Goal: Task Accomplishment & Management: Complete application form

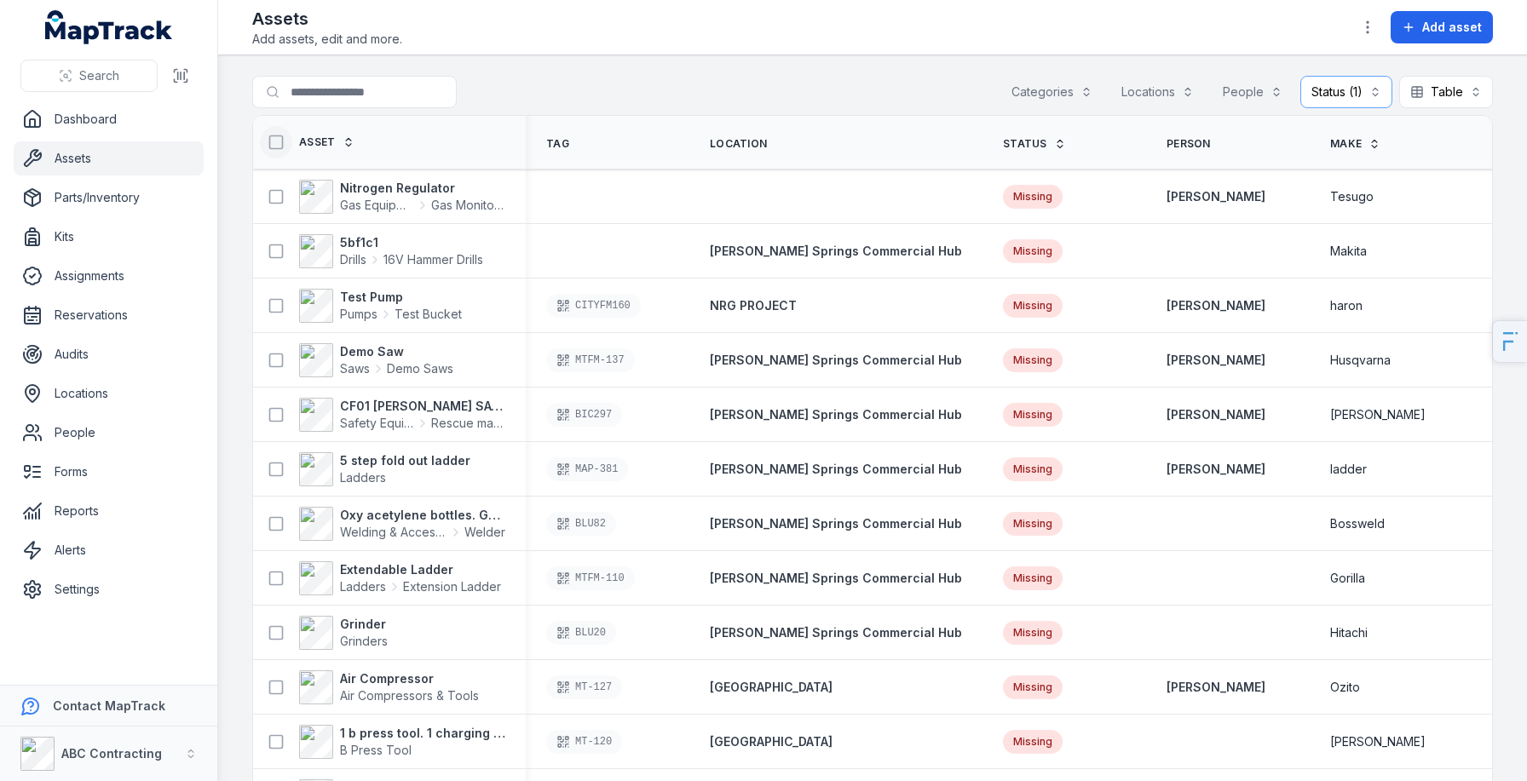
click at [272, 139] on icon at bounding box center [276, 142] width 17 height 17
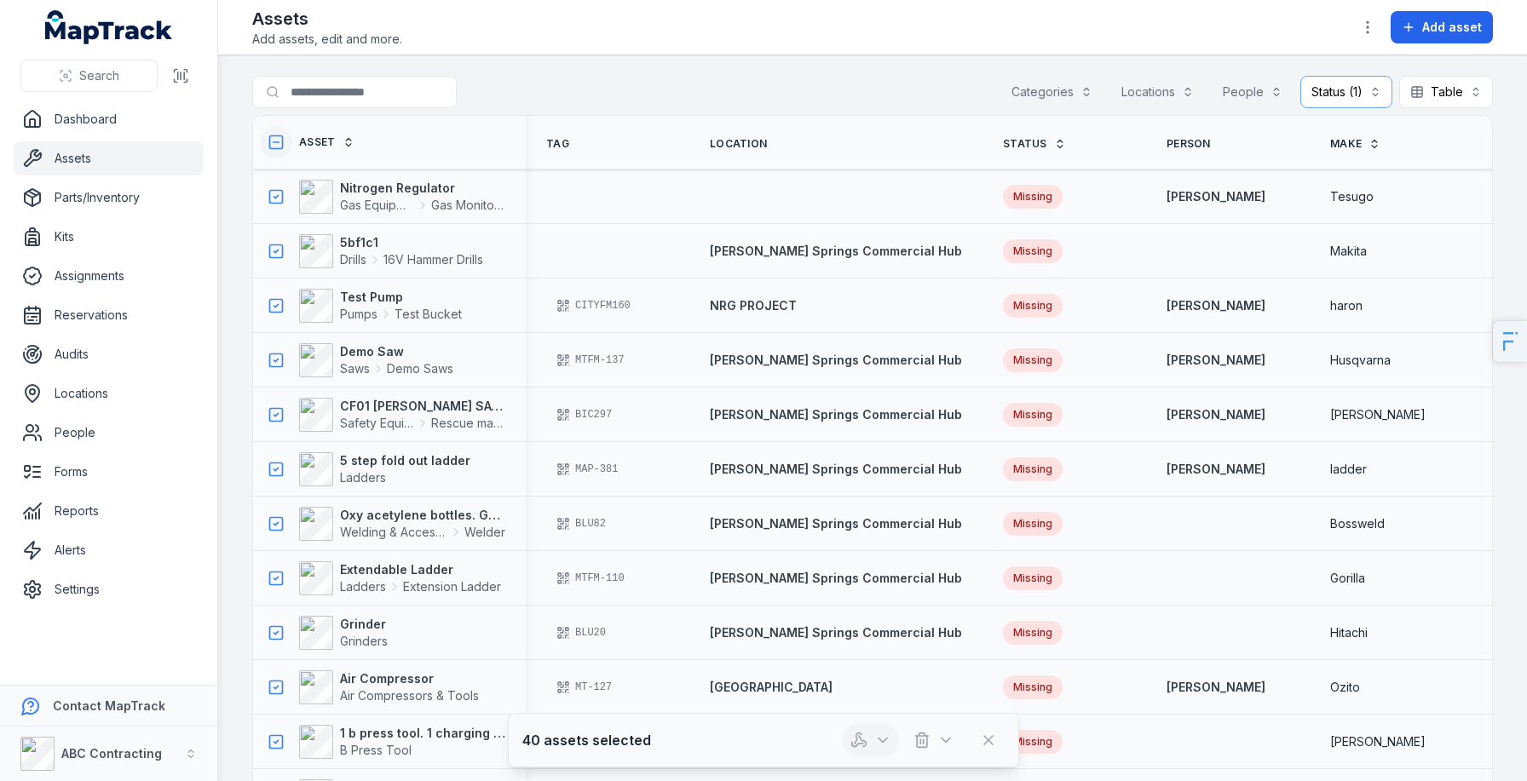
click at [864, 735] on icon "button" at bounding box center [859, 740] width 17 height 17
click at [793, 741] on div "40 assets selected" at bounding box center [763, 740] width 482 height 32
click at [284, 139] on icon at bounding box center [276, 142] width 17 height 17
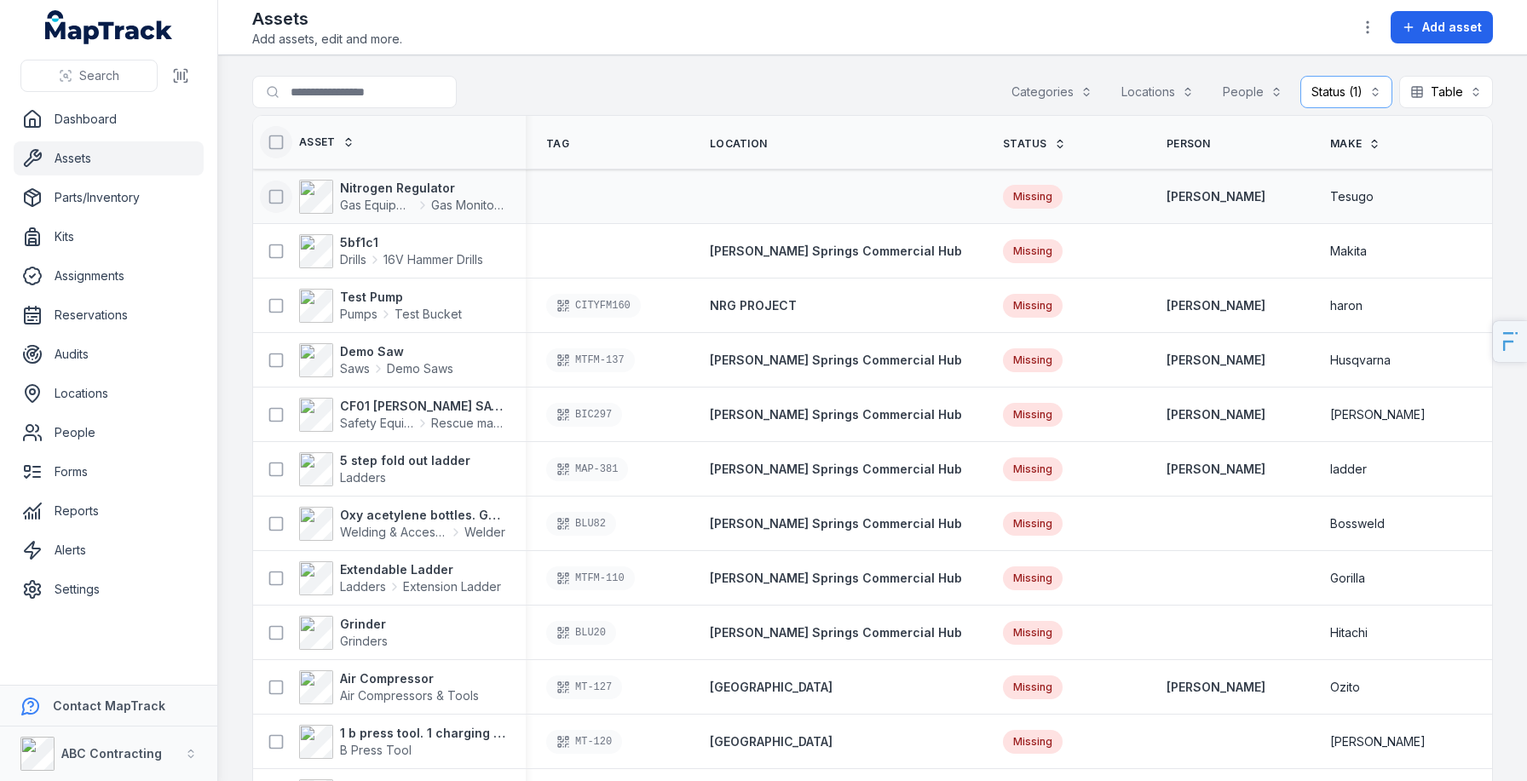
click at [274, 193] on icon at bounding box center [276, 196] width 17 height 17
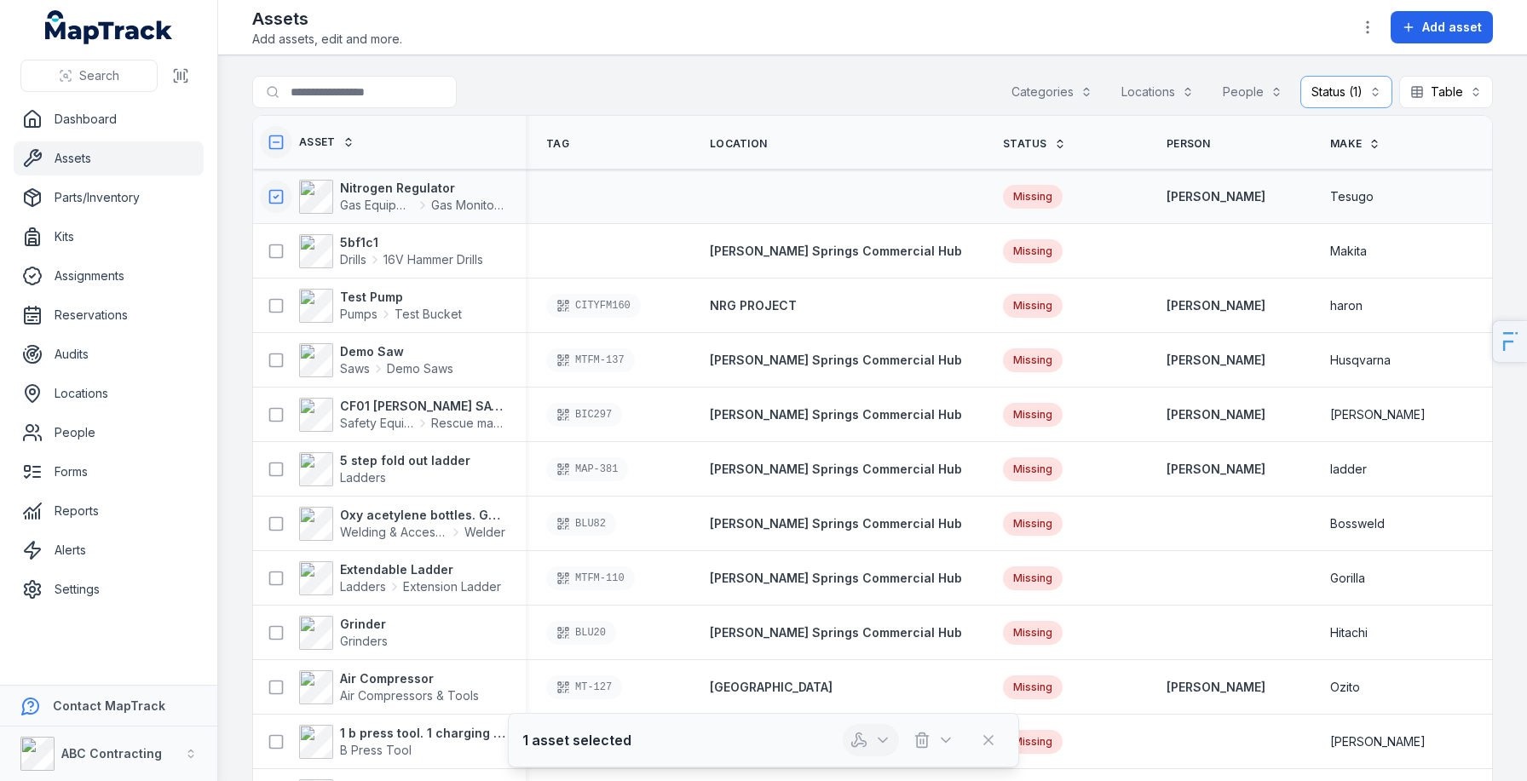
click at [864, 745] on icon "button" at bounding box center [859, 740] width 17 height 17
click at [280, 141] on icon at bounding box center [276, 142] width 17 height 17
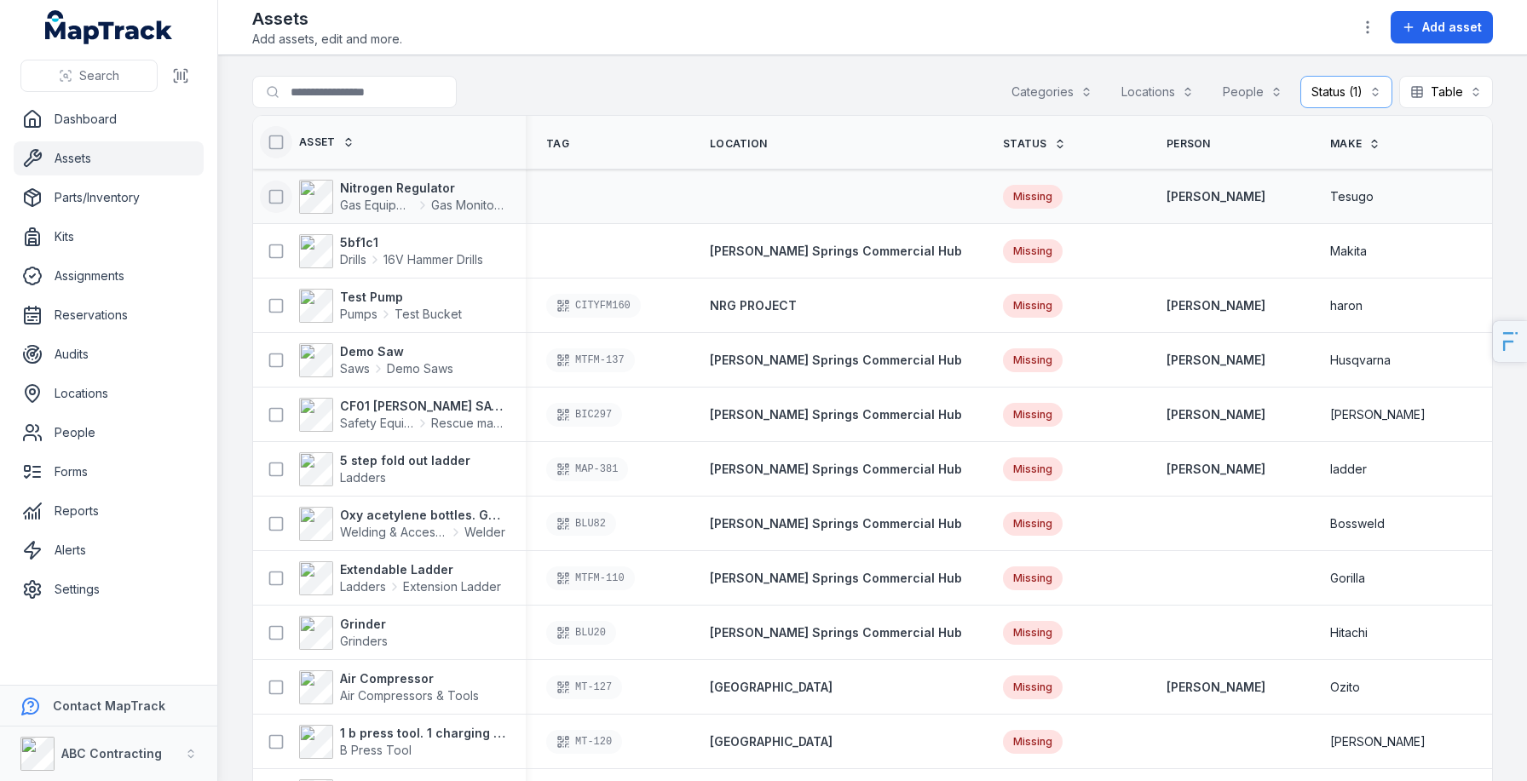
click at [1337, 109] on div "Search for assets Categories Locations People Status (1) ******* Table *****" at bounding box center [872, 95] width 1241 height 39
click at [1366, 84] on button "Status (1) *******" at bounding box center [1346, 92] width 92 height 32
click at [1285, 203] on div "Missing" at bounding box center [1305, 199] width 141 height 17
click at [667, 66] on main "Search for assets Categories Locations People Status Table ***** Asset Tag Loca…" at bounding box center [872, 418] width 1309 height 726
click at [271, 147] on icon at bounding box center [276, 142] width 17 height 17
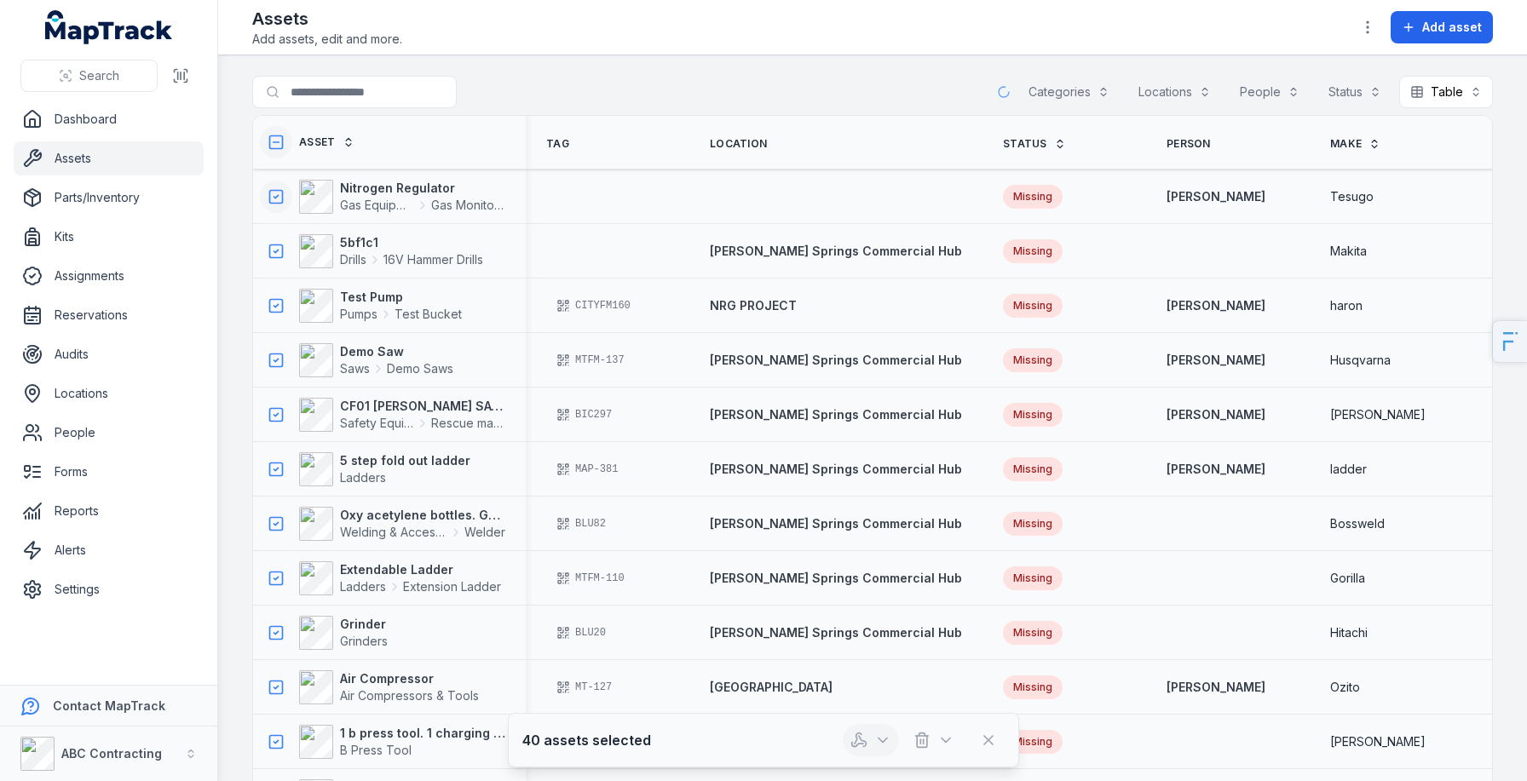
click at [872, 732] on button "button" at bounding box center [871, 740] width 56 height 32
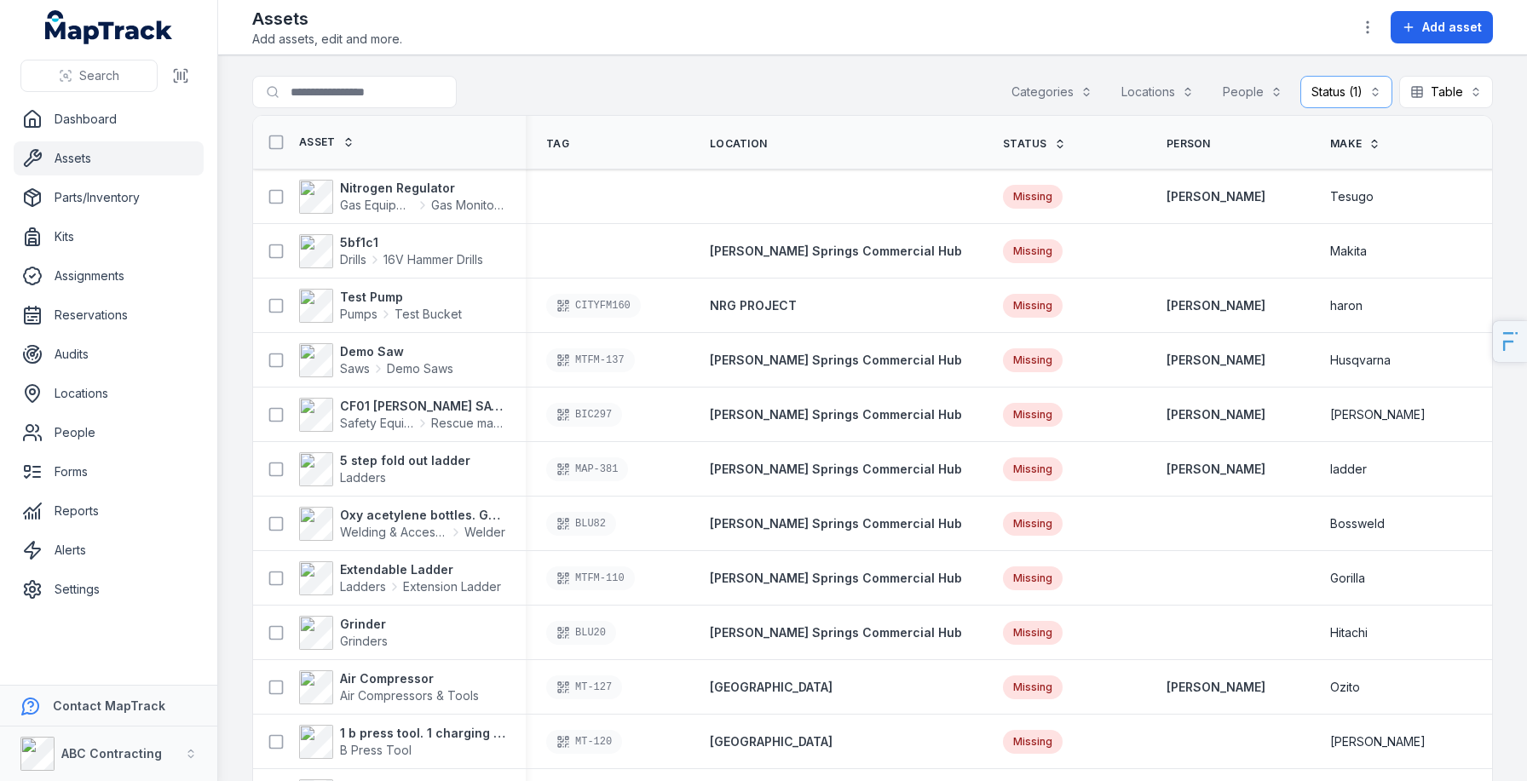
click at [1352, 118] on th "Make" at bounding box center [1392, 143] width 164 height 54
click at [1373, 100] on button "Status (1) *******" at bounding box center [1346, 92] width 92 height 32
click at [1318, 197] on div "Missing" at bounding box center [1305, 199] width 141 height 17
click at [1122, 16] on div "Toggle Navigation Assets Add assets, edit and more. Add asset Search for assets…" at bounding box center [872, 390] width 1309 height 781
click at [273, 144] on icon at bounding box center [276, 142] width 17 height 17
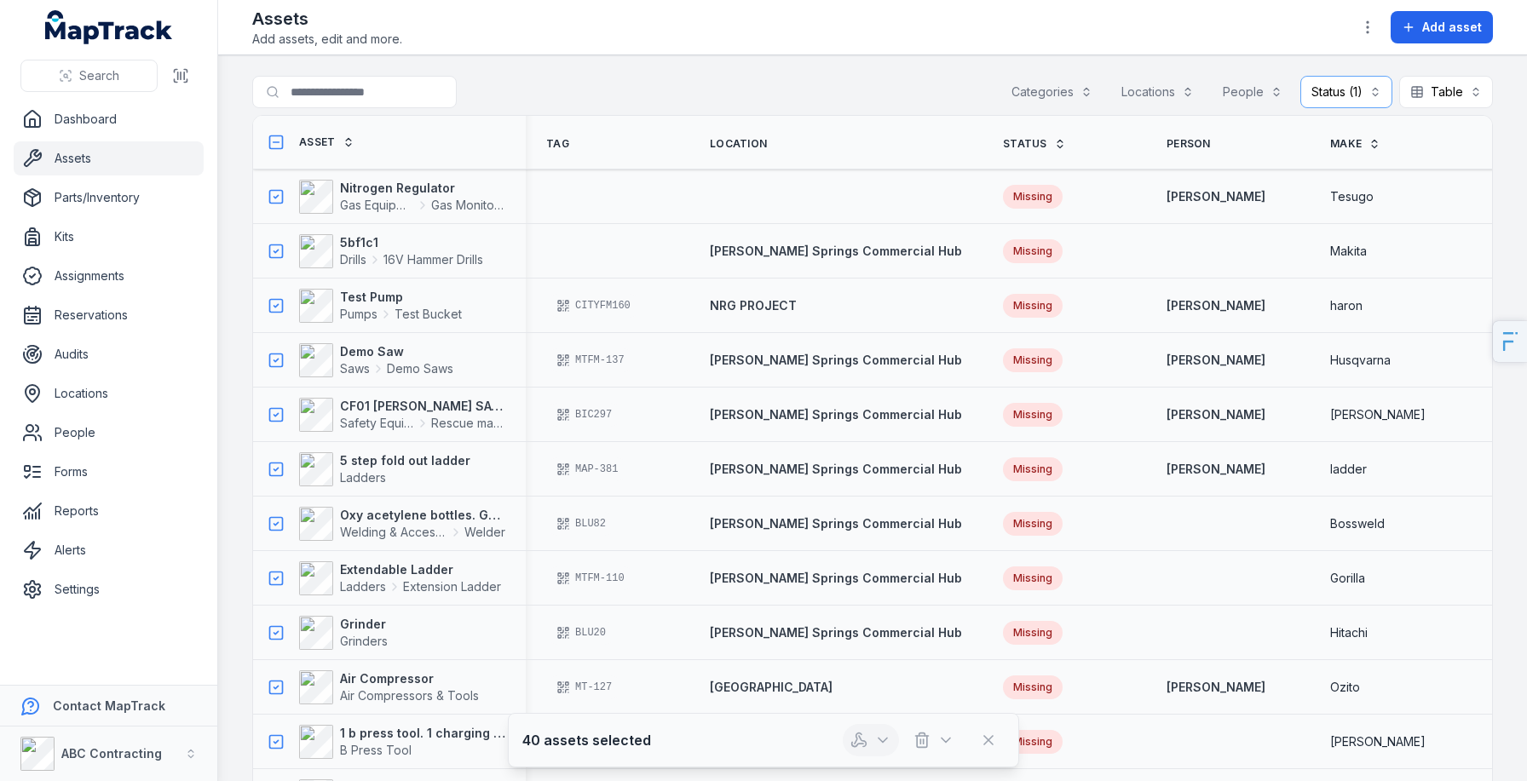
click at [877, 749] on button "button" at bounding box center [871, 740] width 56 height 32
click at [277, 143] on icon at bounding box center [276, 142] width 17 height 17
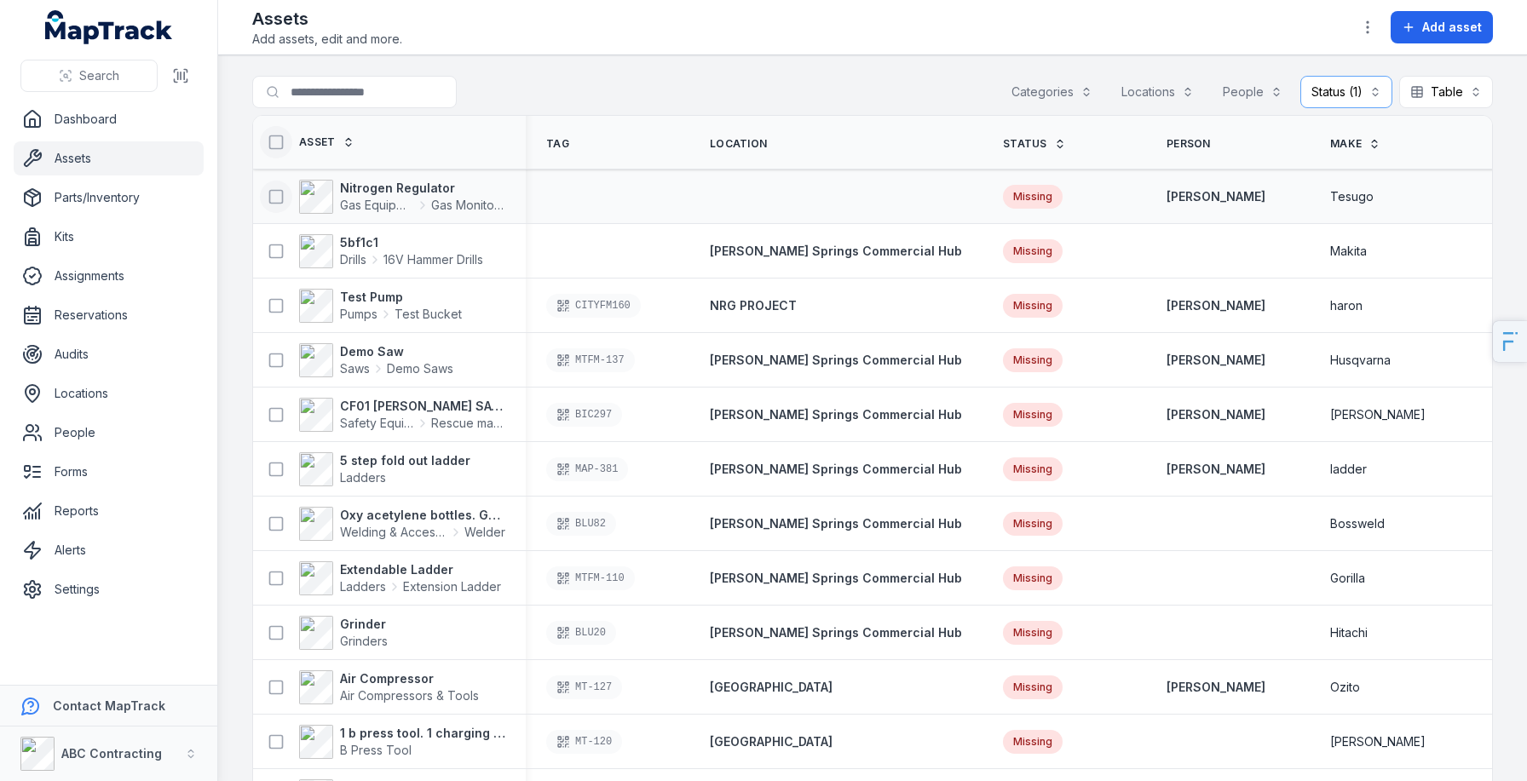
click at [276, 200] on icon at bounding box center [276, 196] width 17 height 17
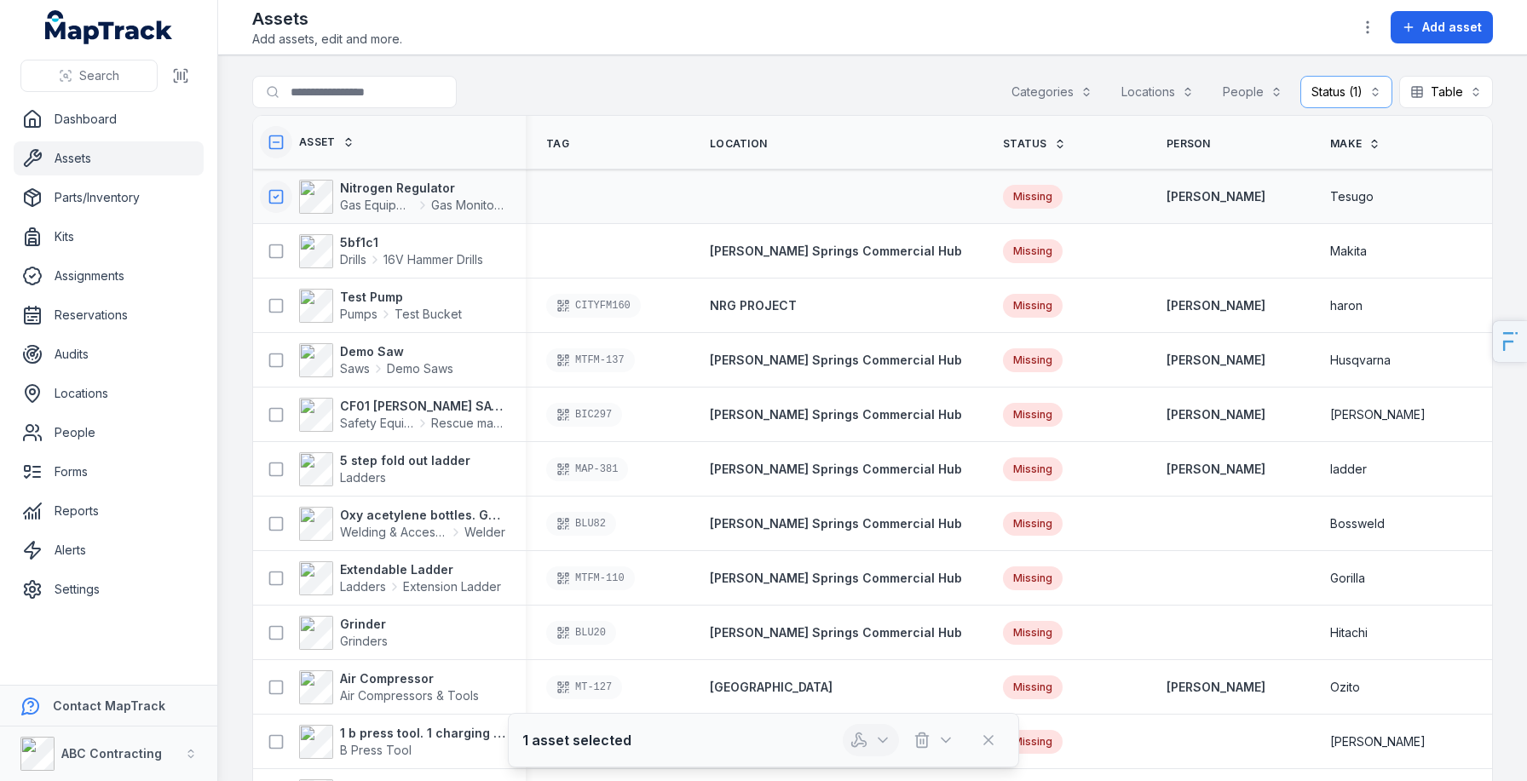
click at [851, 739] on icon "button" at bounding box center [859, 740] width 17 height 17
click at [897, 58] on main "Search for assets Categories Locations People Status (1) ******* Table ***** As…" at bounding box center [872, 418] width 1309 height 726
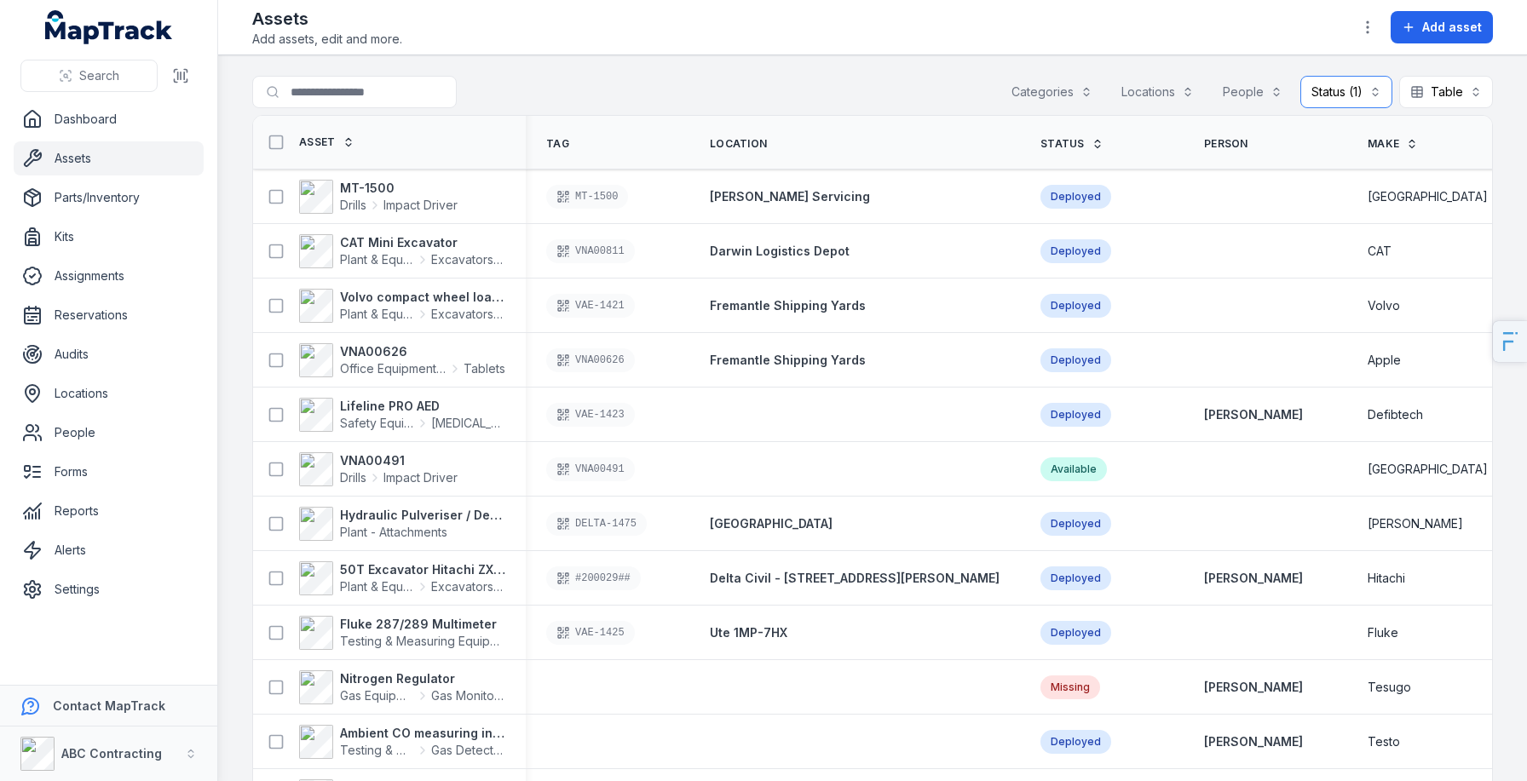
click at [1337, 91] on button "Status (1) *******" at bounding box center [1346, 92] width 92 height 32
click at [1271, 197] on span "Missing" at bounding box center [1258, 199] width 47 height 17
click at [932, 30] on div "Toggle Navigation Assets Add assets, edit and more. Add asset Search for assets…" at bounding box center [872, 390] width 1309 height 781
click at [280, 141] on icon at bounding box center [276, 142] width 17 height 17
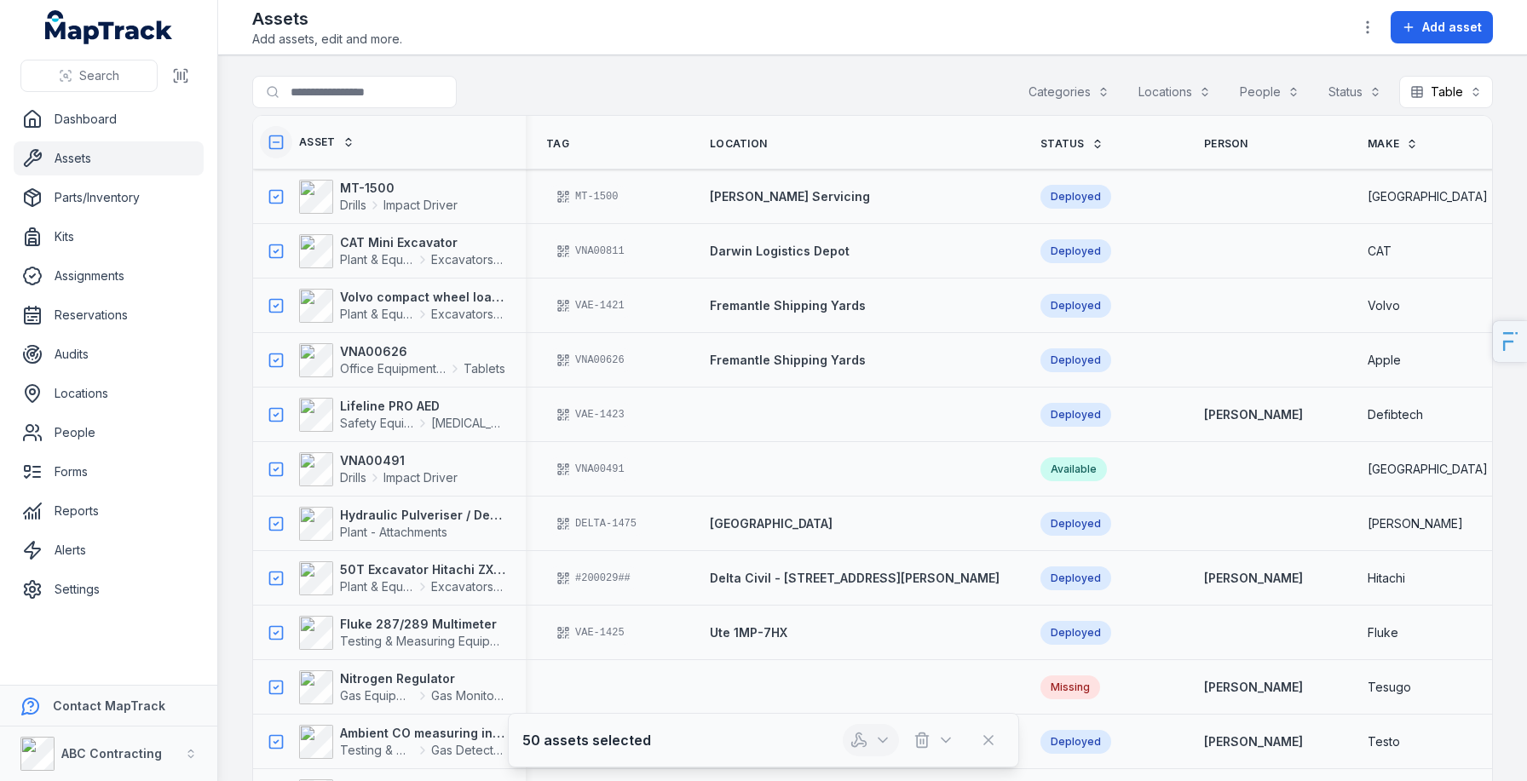
click at [884, 737] on icon "button" at bounding box center [882, 740] width 17 height 17
click at [867, 733] on icon "button" at bounding box center [859, 740] width 17 height 17
click at [1335, 78] on button "Status" at bounding box center [1355, 92] width 75 height 32
click at [1303, 193] on div "Missing" at bounding box center [1305, 199] width 141 height 17
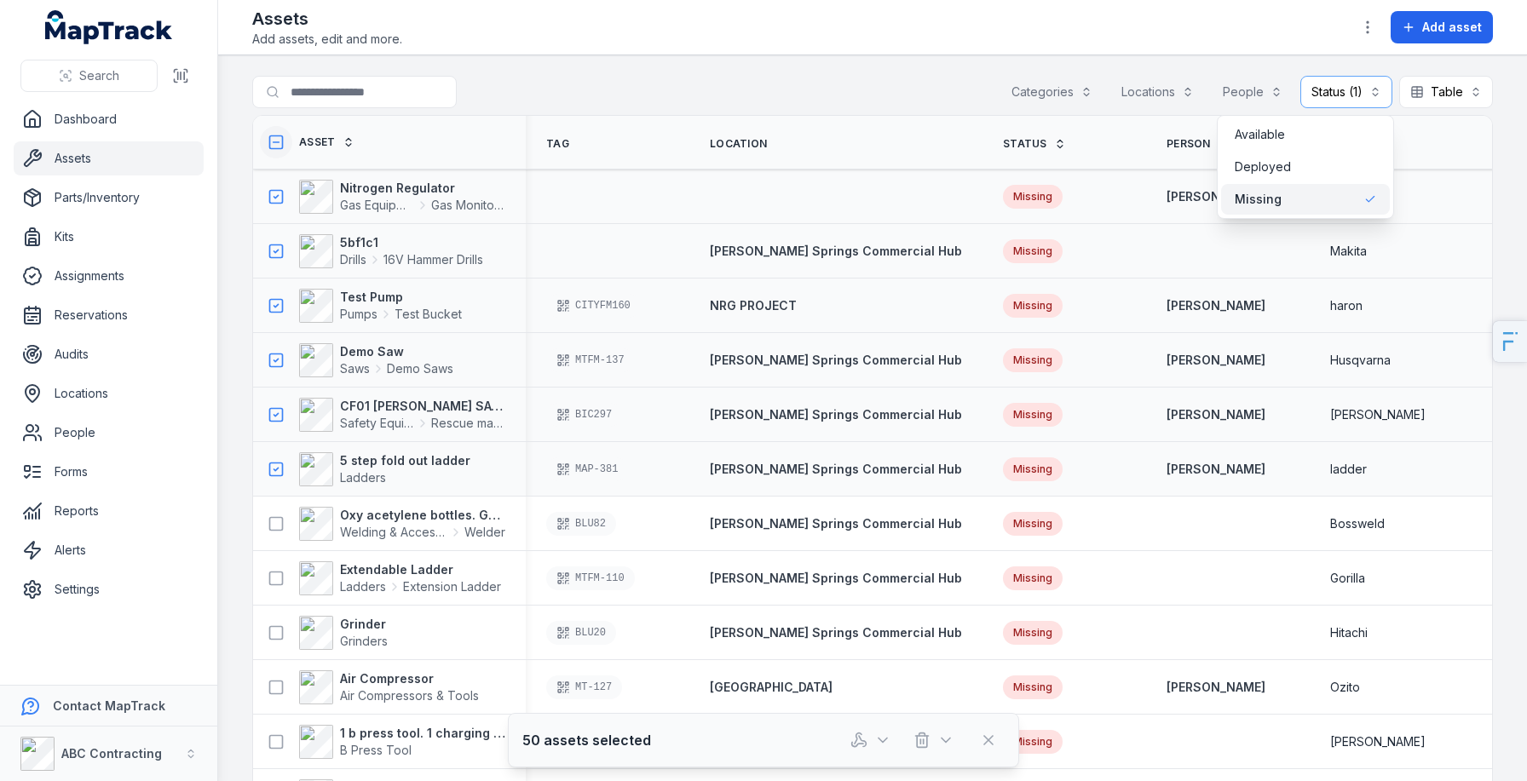
click at [857, 740] on icon "button" at bounding box center [859, 740] width 17 height 17
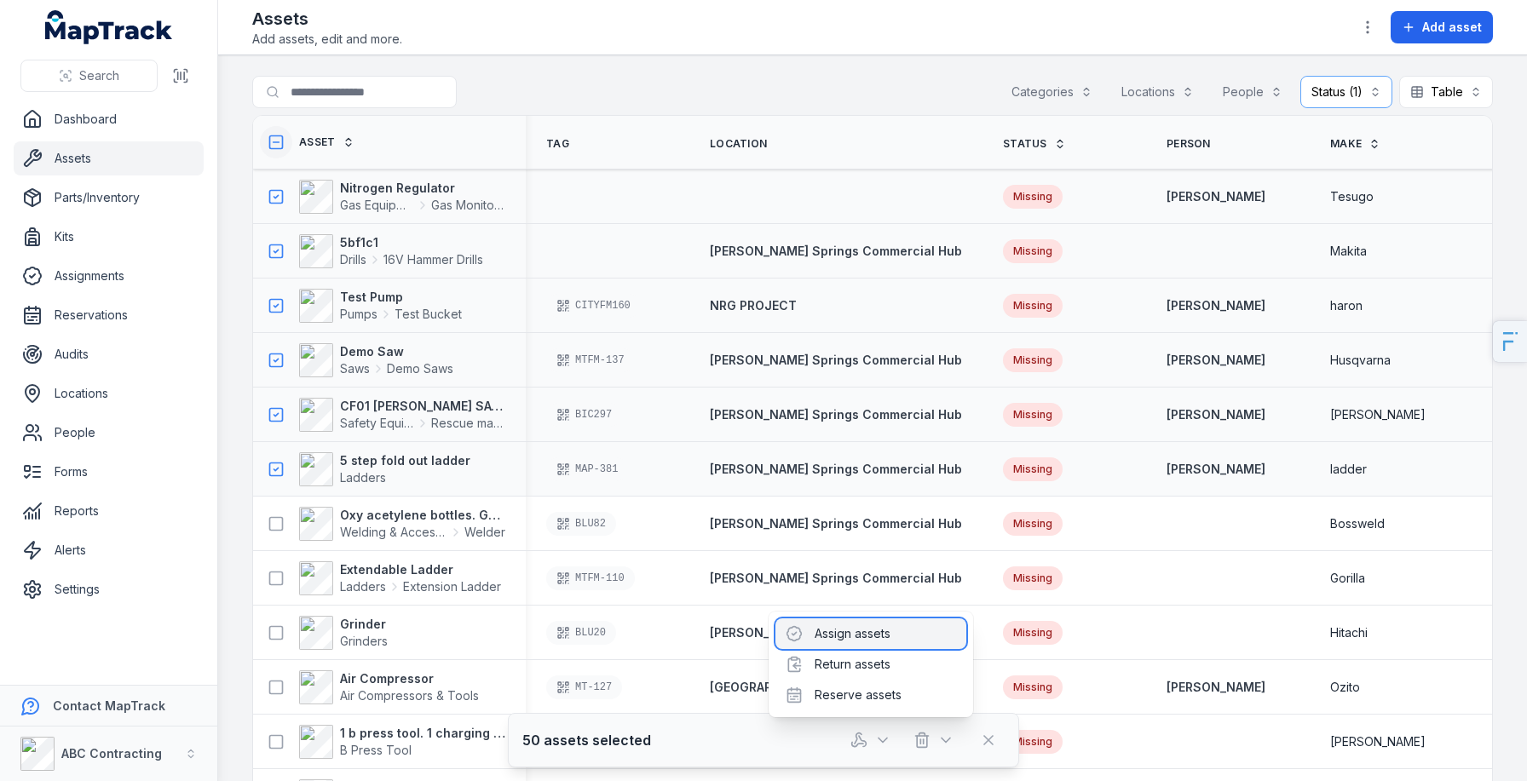
click at [835, 636] on div "Assign assets" at bounding box center [871, 634] width 191 height 31
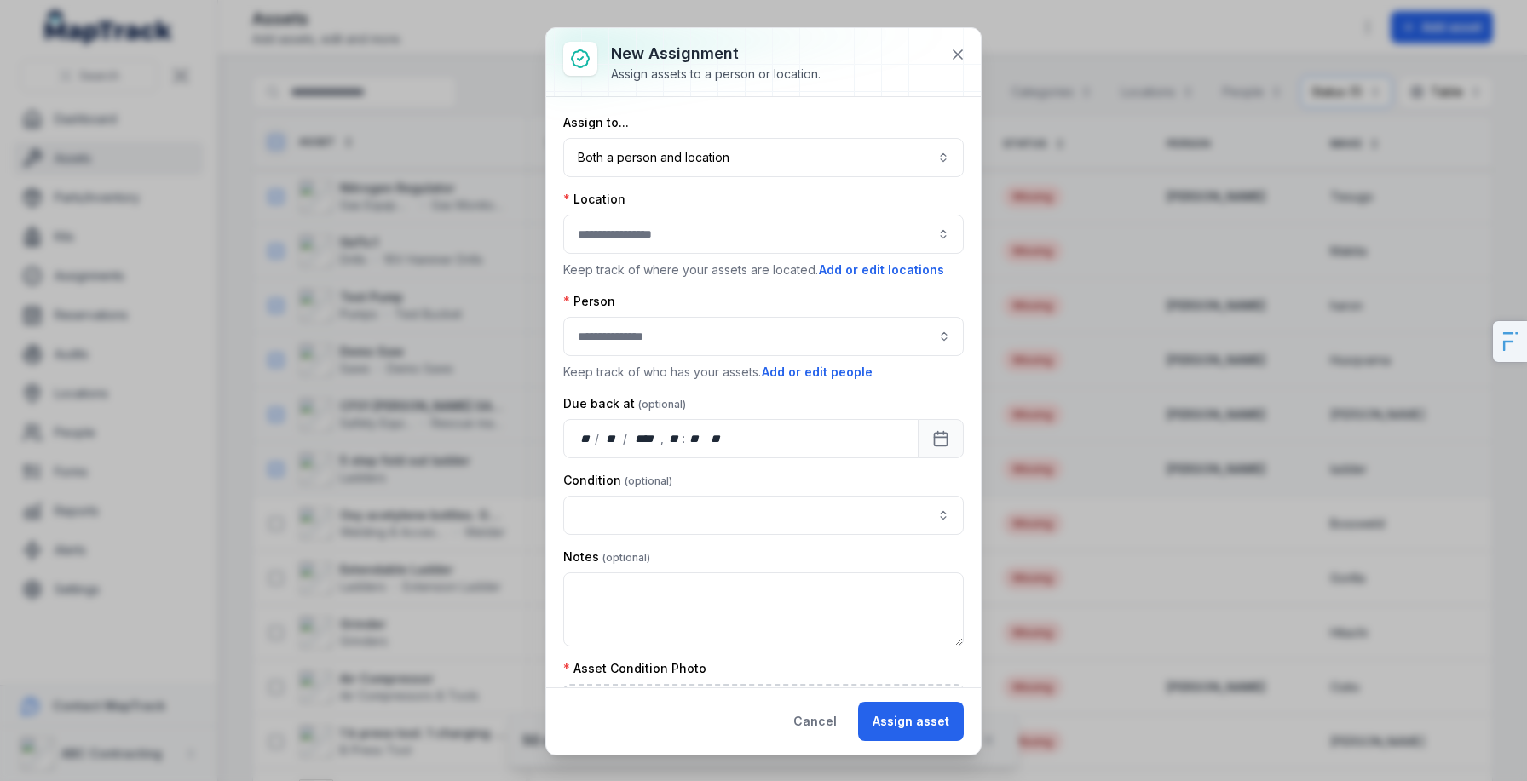
click at [636, 237] on button "button" at bounding box center [763, 234] width 401 height 39
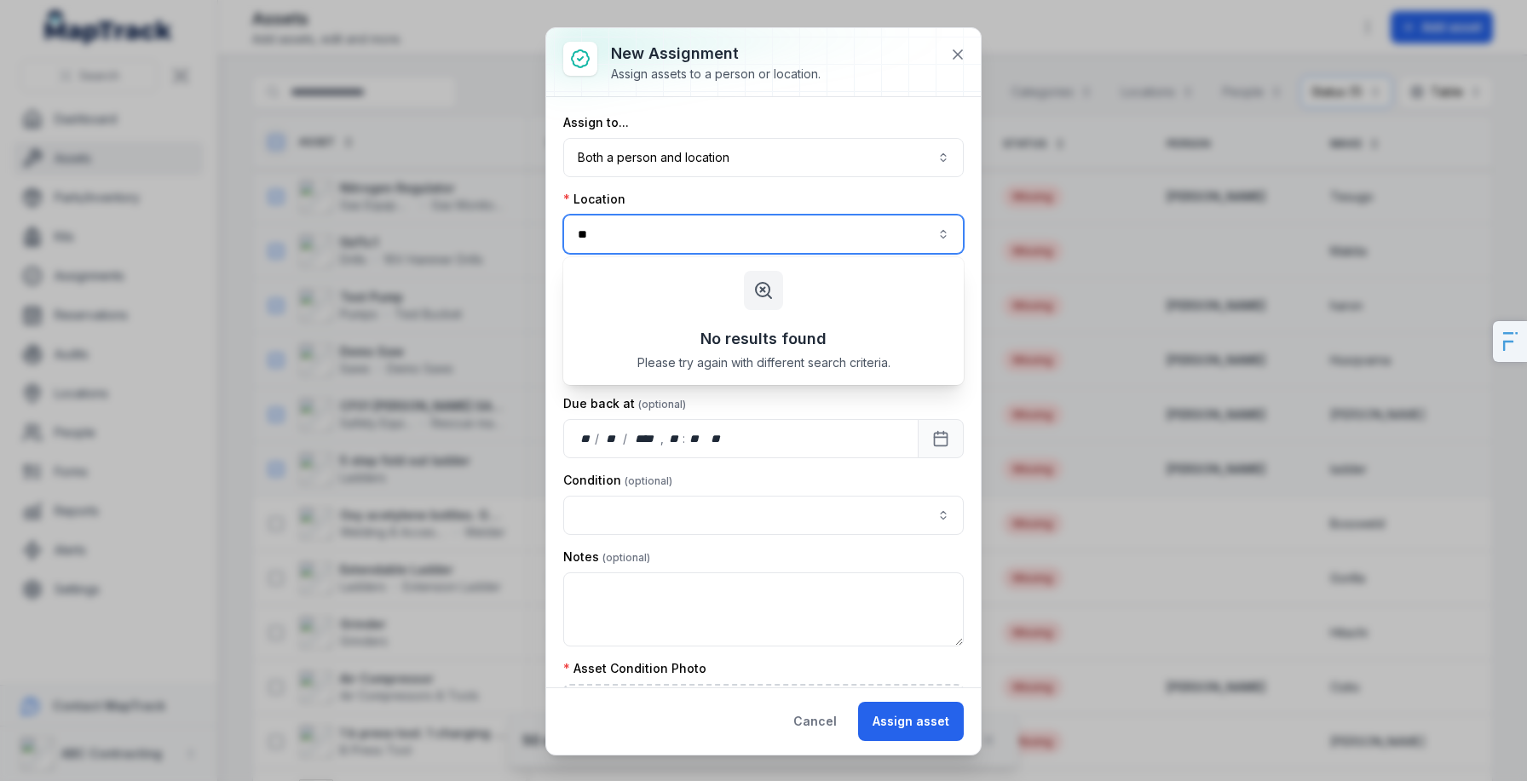
type input "*"
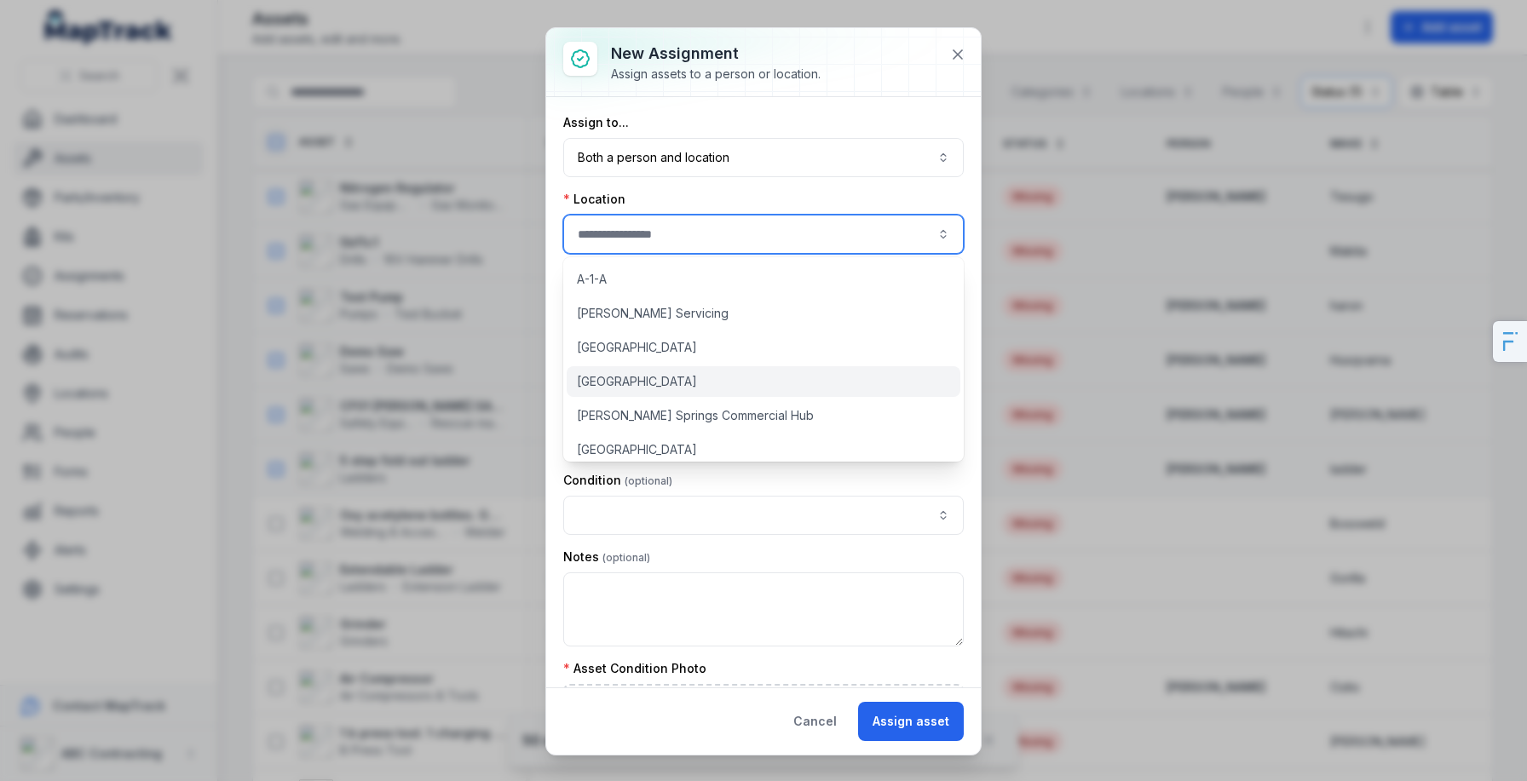
scroll to position [858, 0]
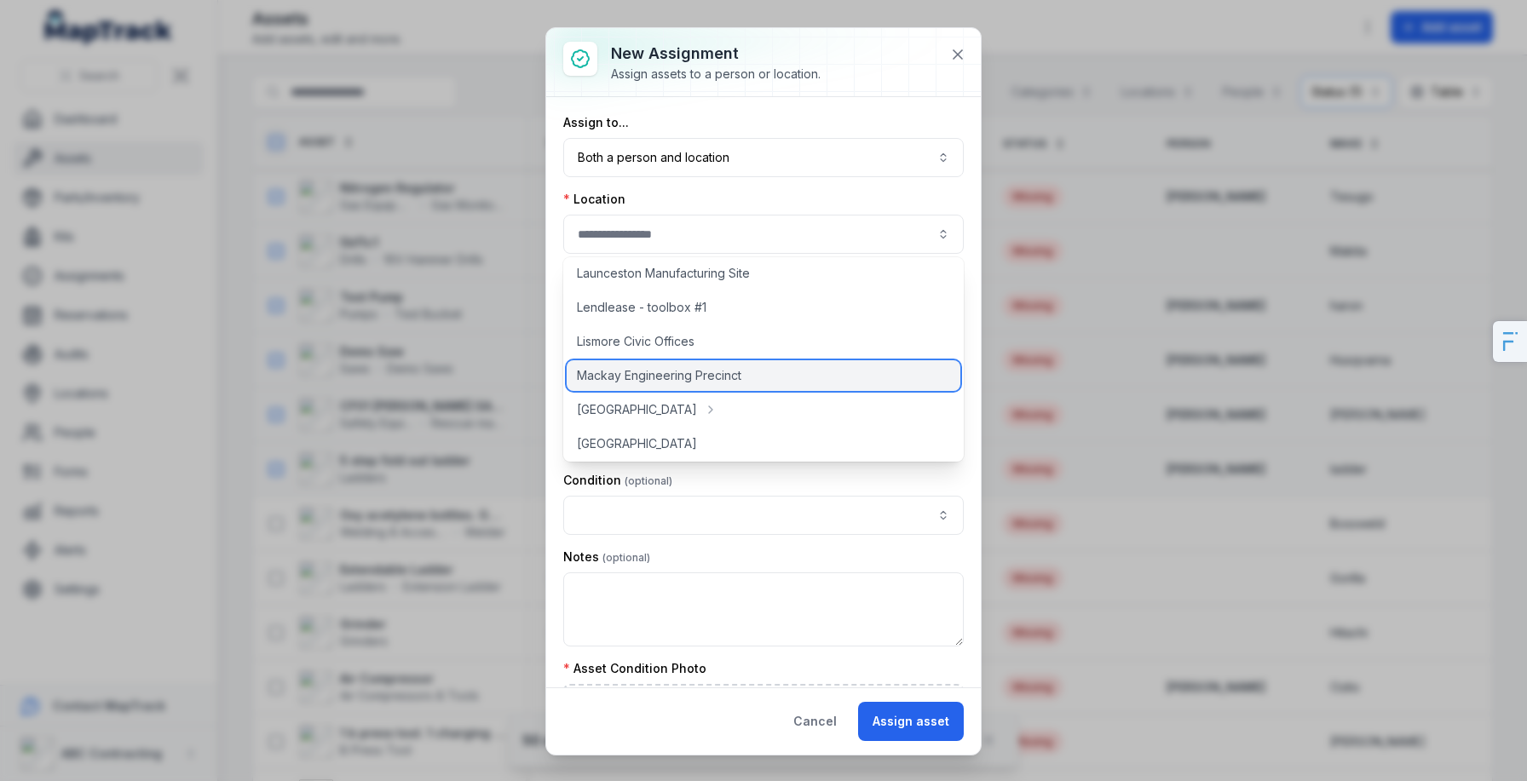
click at [642, 376] on span "Mackay Engineering Precinct" at bounding box center [659, 375] width 164 height 17
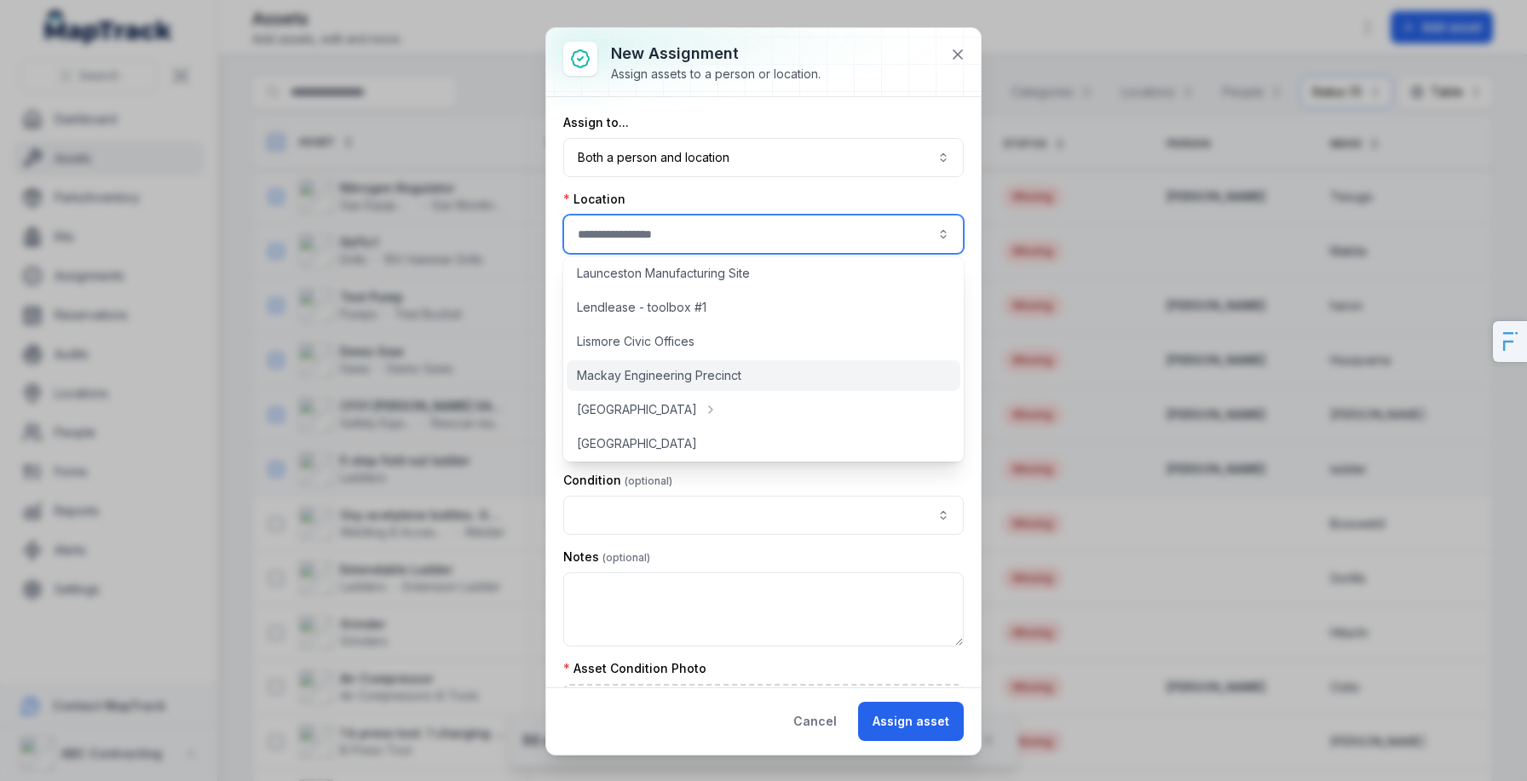
type input "**********"
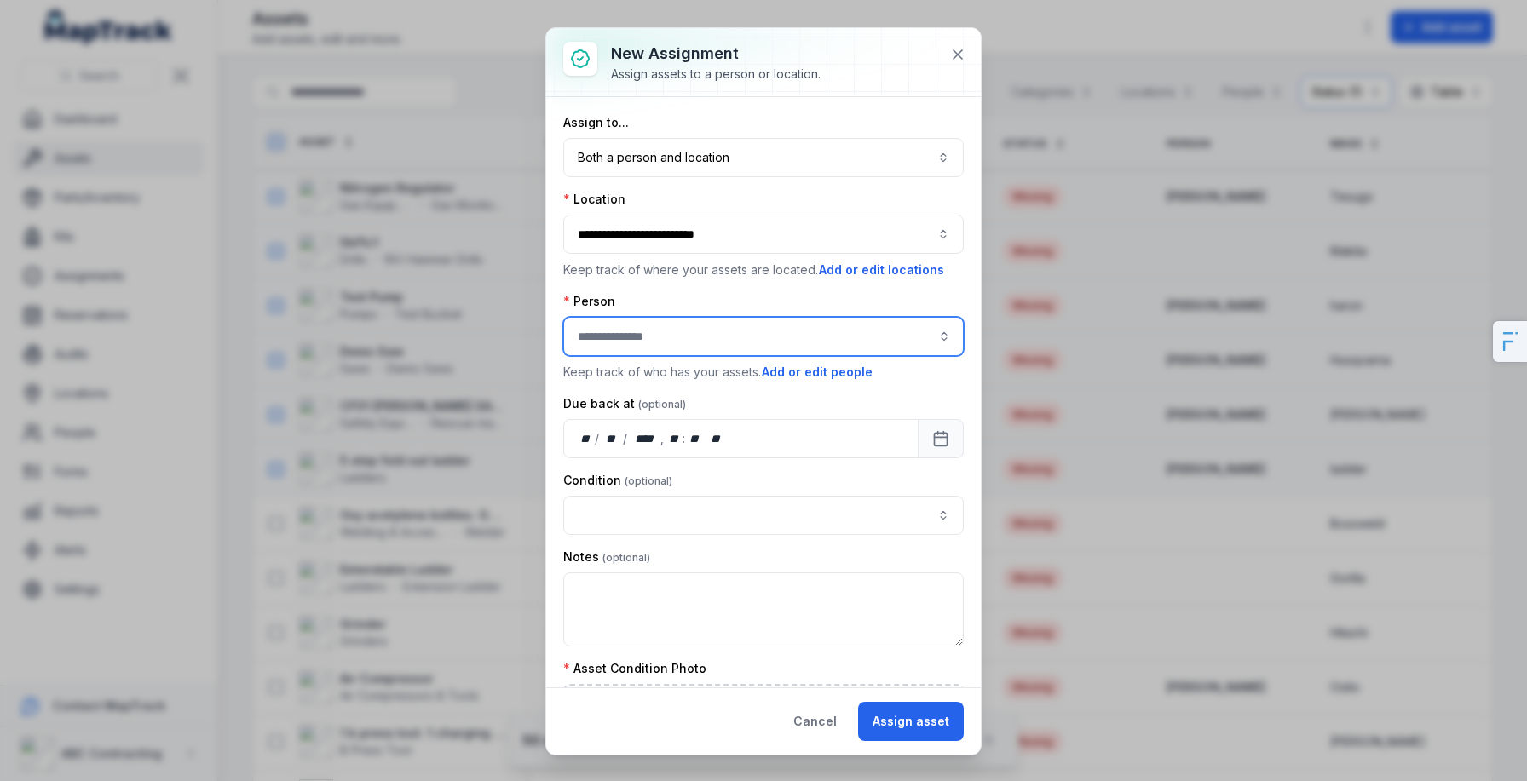
click at [668, 351] on input "assignment-add:person-label" at bounding box center [763, 336] width 401 height 39
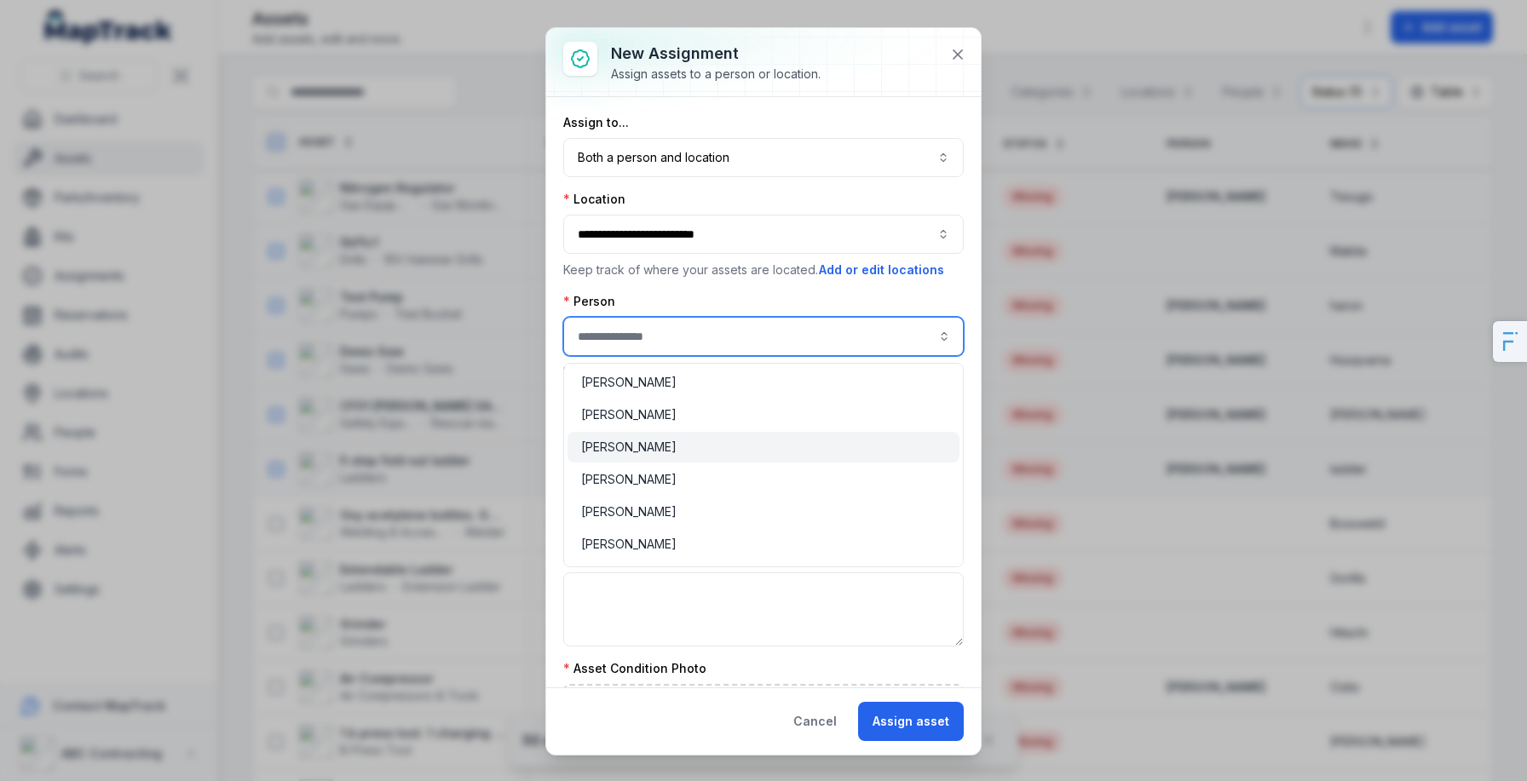
click at [648, 449] on span "[PERSON_NAME]" at bounding box center [628, 447] width 95 height 17
type input "**********"
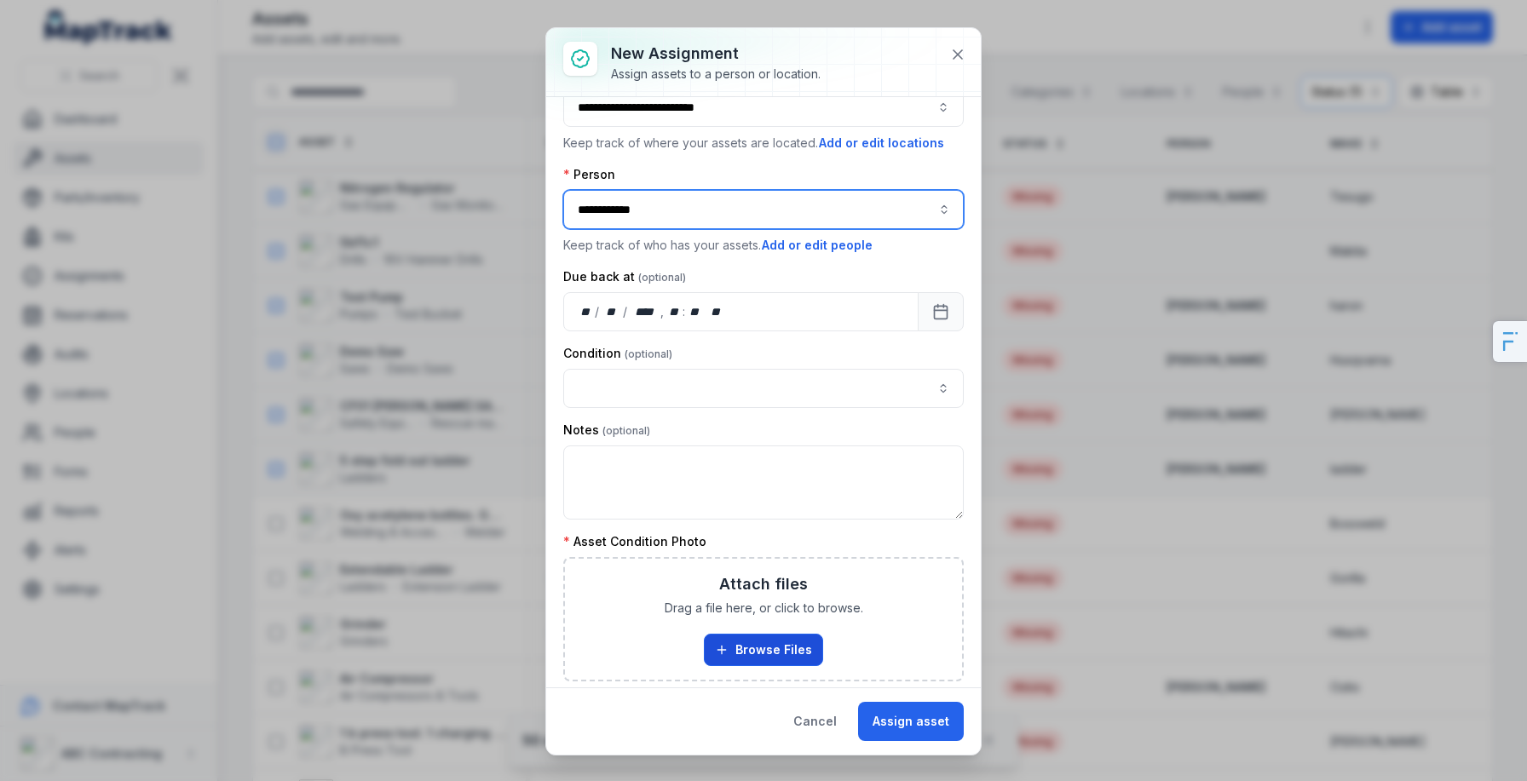
scroll to position [135, 0]
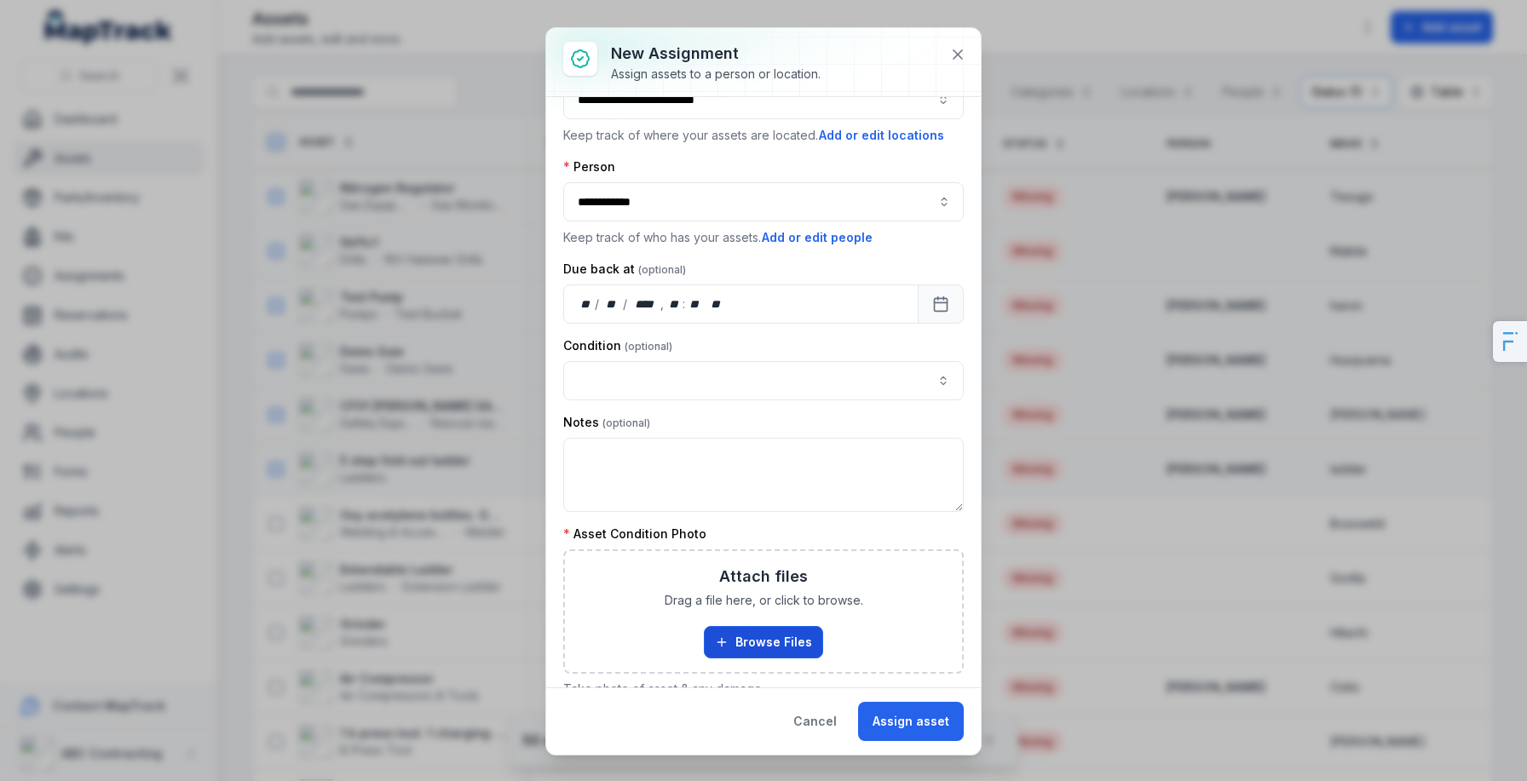
click at [743, 644] on button "Browse Files" at bounding box center [763, 642] width 119 height 32
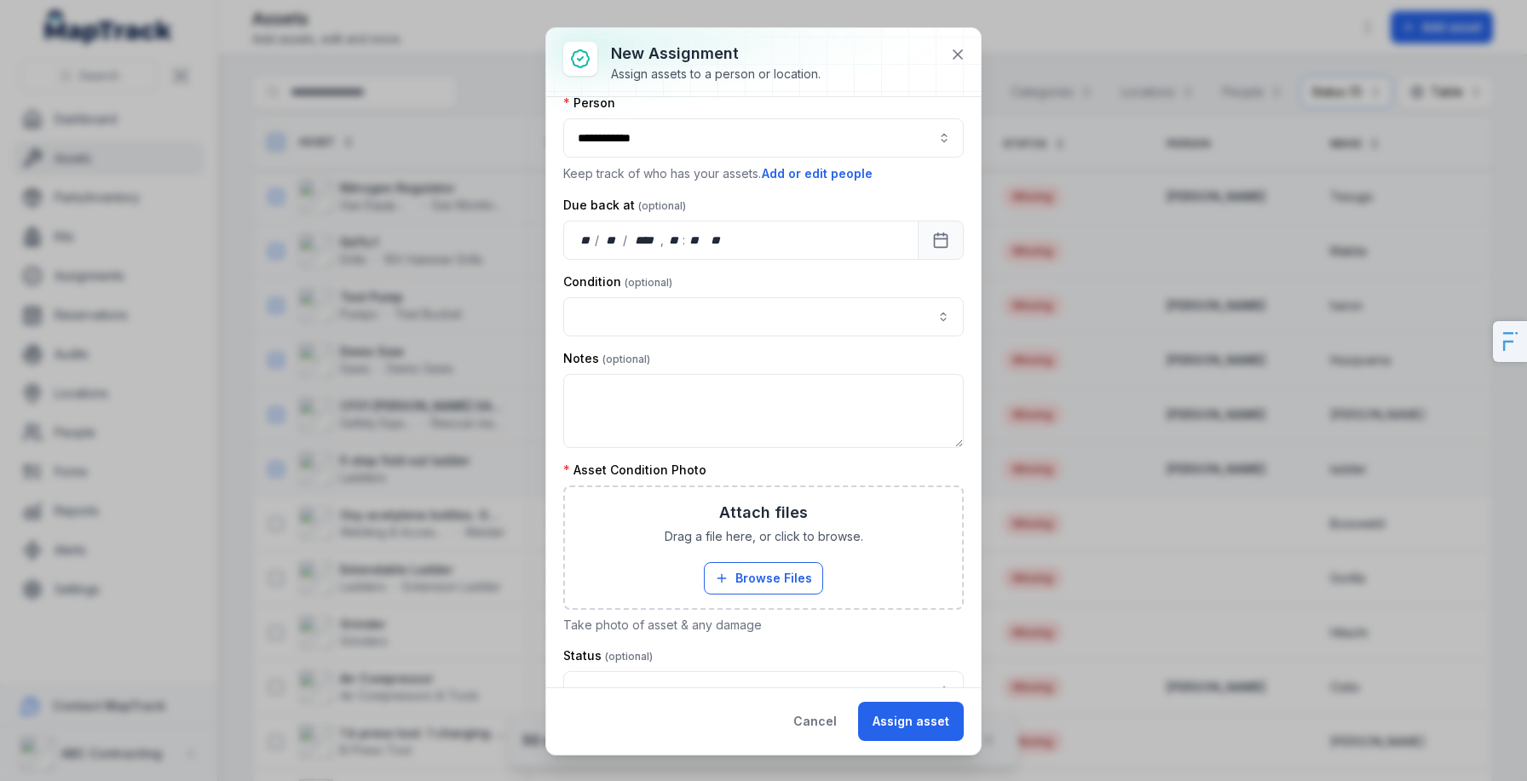
scroll to position [200, 0]
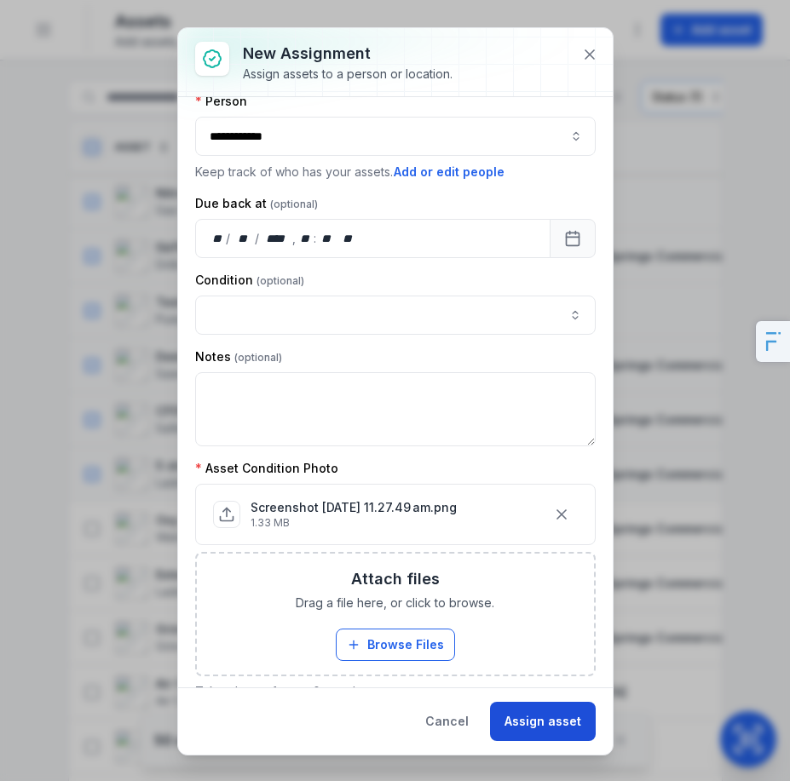
click at [539, 715] on button "Assign asset" at bounding box center [543, 721] width 106 height 39
